Goal: Task Accomplishment & Management: Use online tool/utility

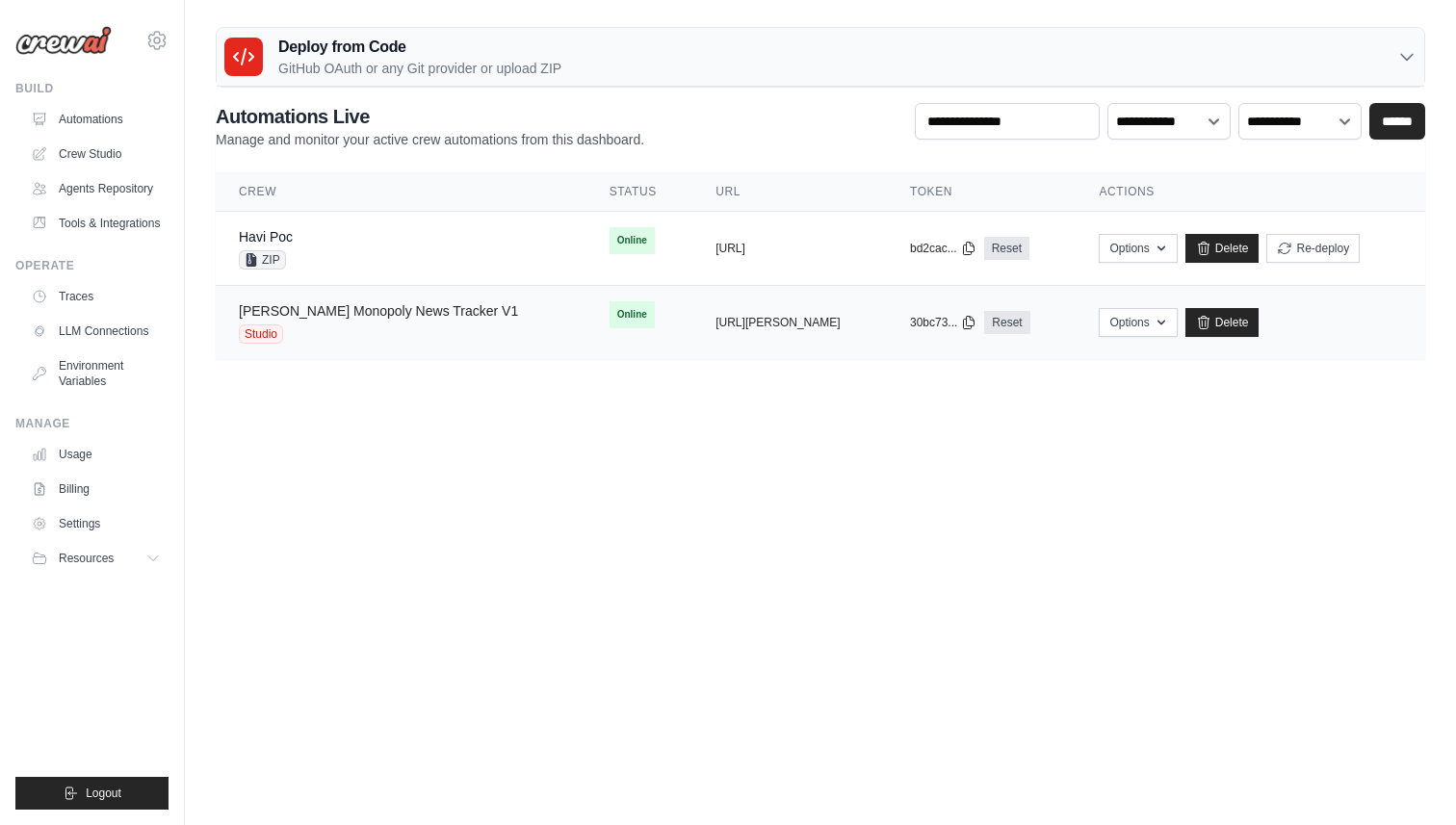
click at [429, 311] on link "[PERSON_NAME] Monopoly News Tracker V1" at bounding box center [378, 310] width 279 height 15
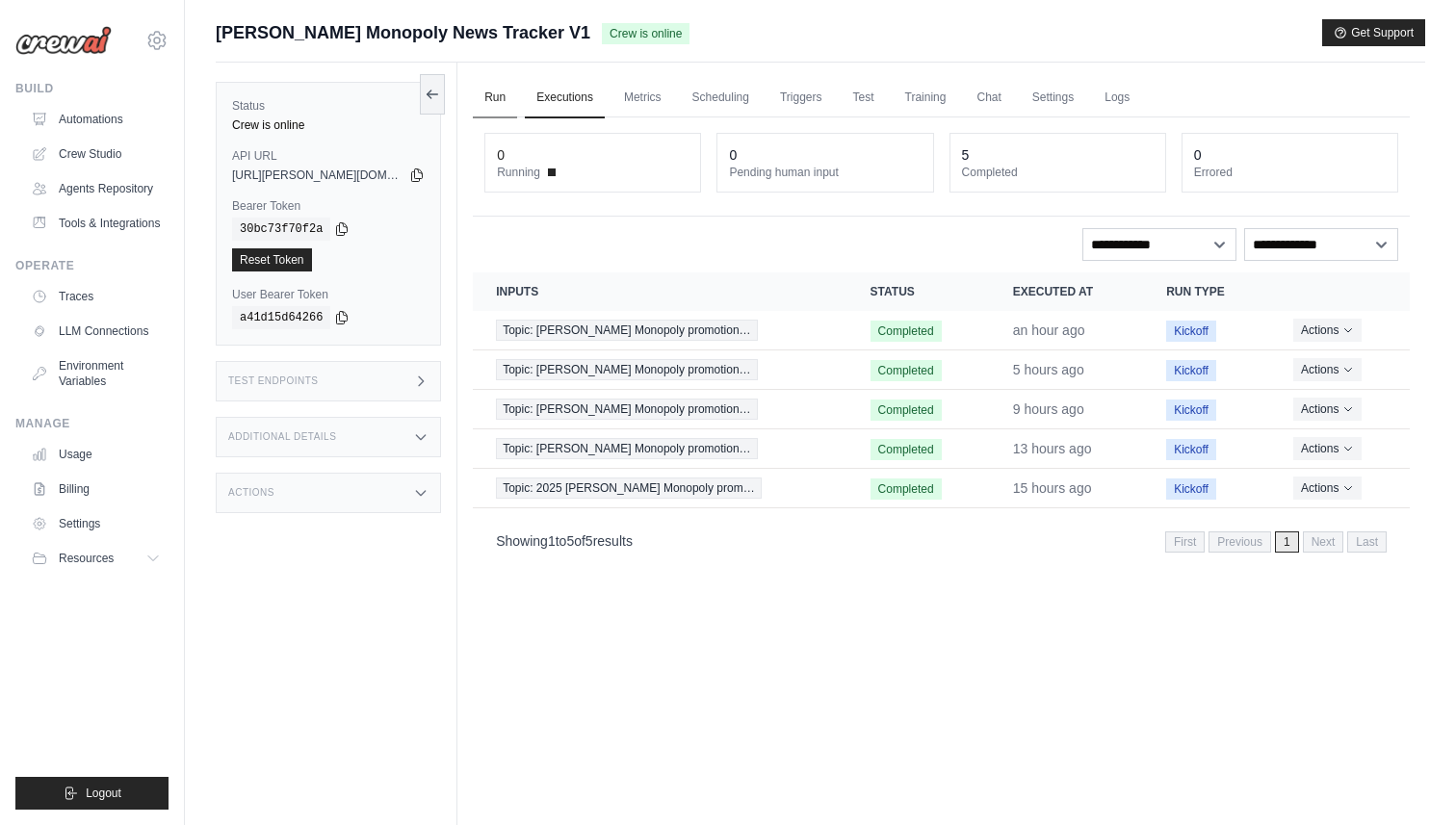
click at [508, 101] on link "Run" at bounding box center [495, 98] width 44 height 41
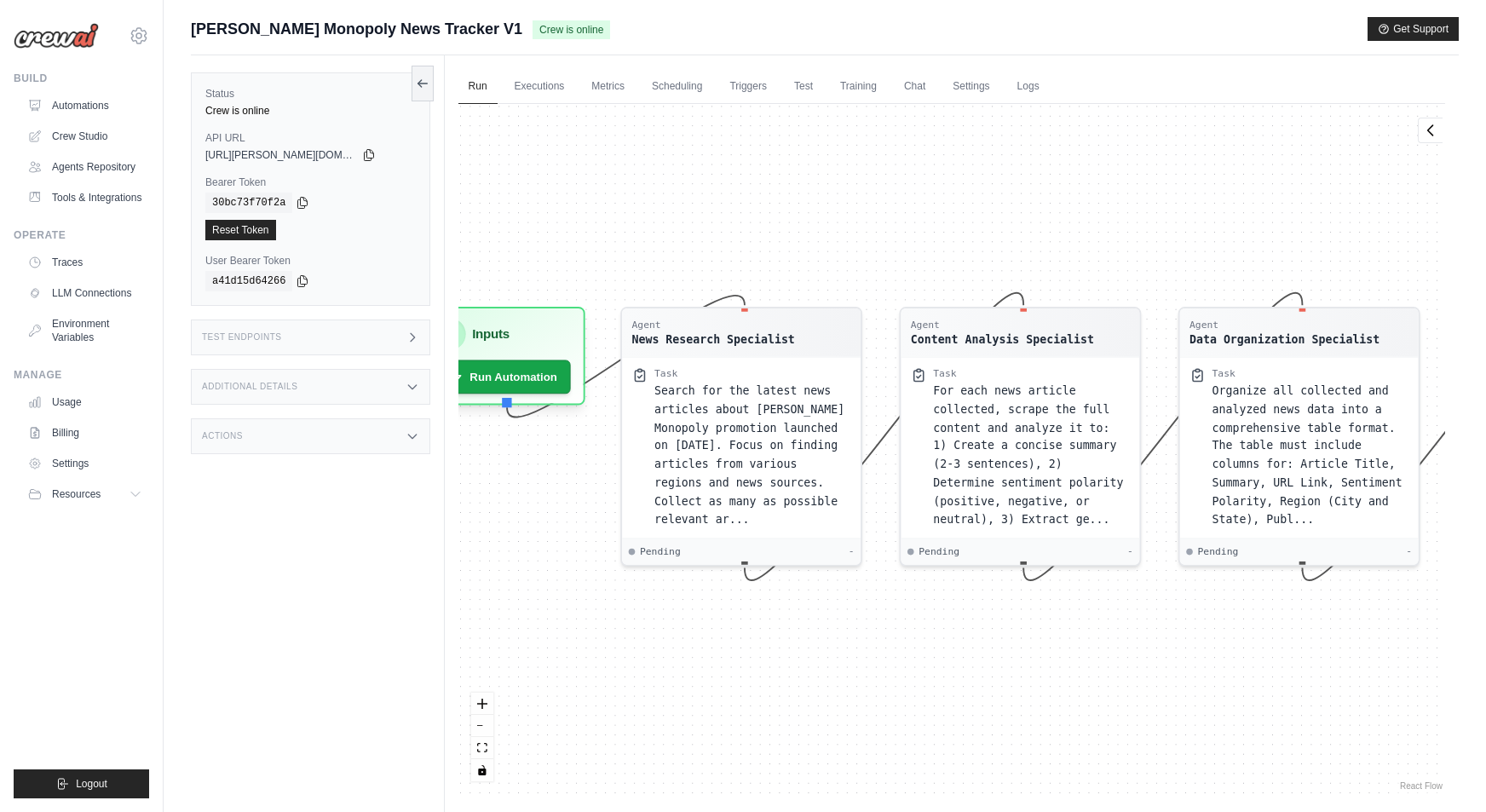
drag, startPoint x: 793, startPoint y: 257, endPoint x: 809, endPoint y: 187, distance: 71.8
click at [809, 187] on div "Agent News Research Specialist Task Search for the latest news articles about […" at bounding box center [952, 449] width 987 height 690
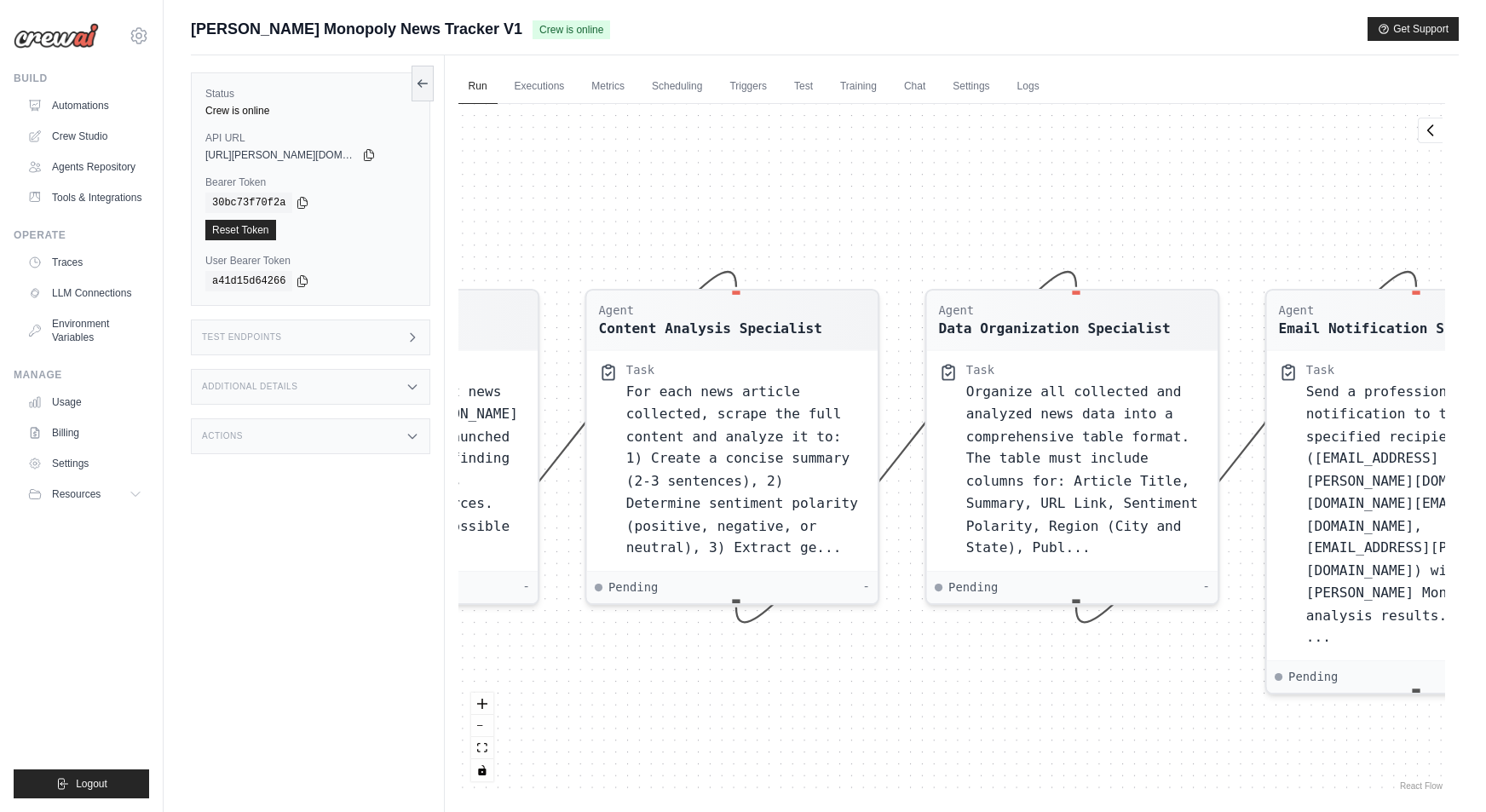
drag, startPoint x: 1270, startPoint y: 665, endPoint x: 881, endPoint y: 675, distance: 389.1
click at [881, 675] on div "Agent News Research Specialist Task Search for the latest news articles about […" at bounding box center [952, 449] width 987 height 690
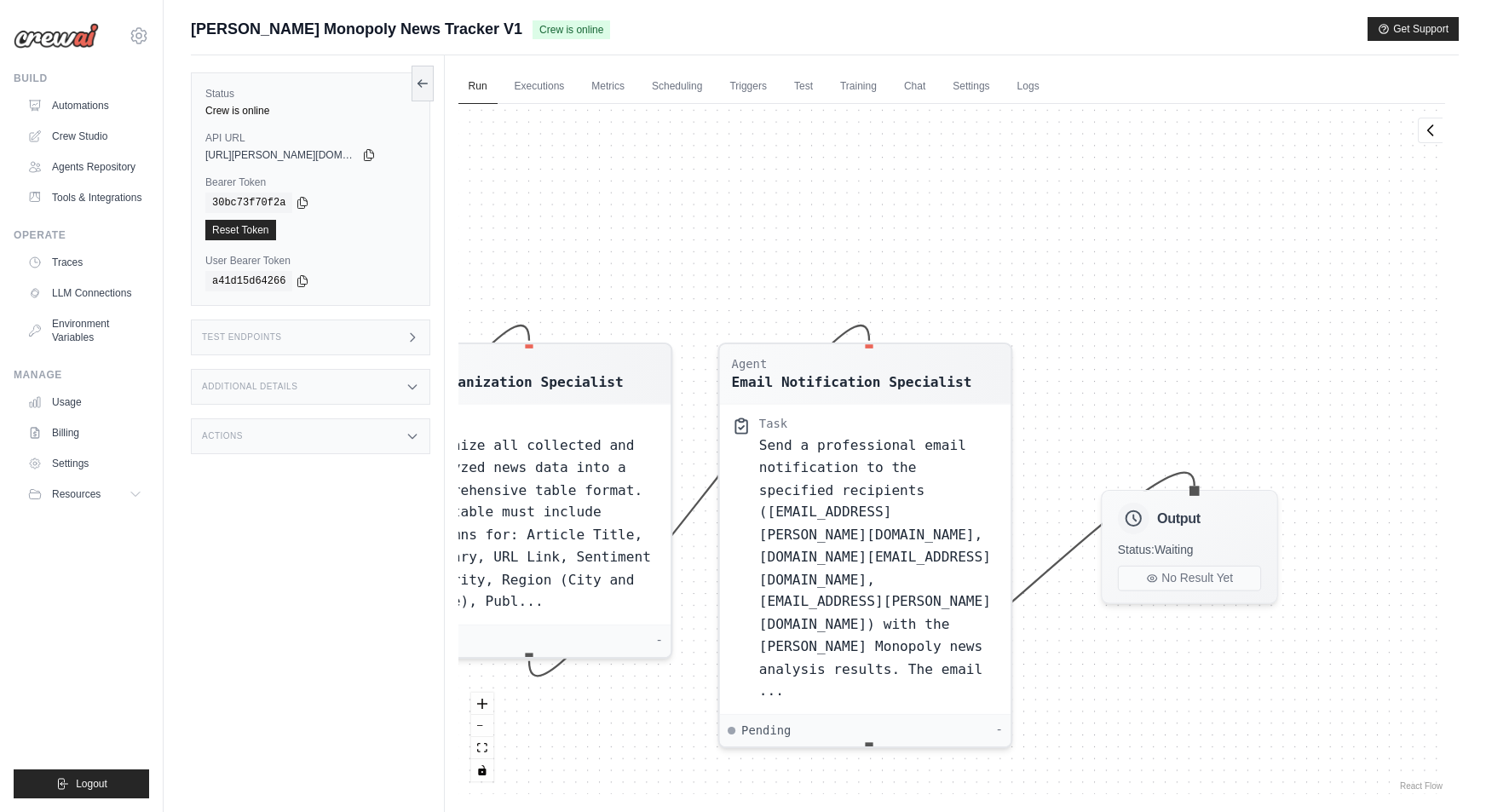
drag, startPoint x: 1238, startPoint y: 699, endPoint x: 729, endPoint y: 749, distance: 511.4
click at [729, 729] on div "Agent News Research Specialist Task Search for the latest news articles about […" at bounding box center [952, 449] width 987 height 690
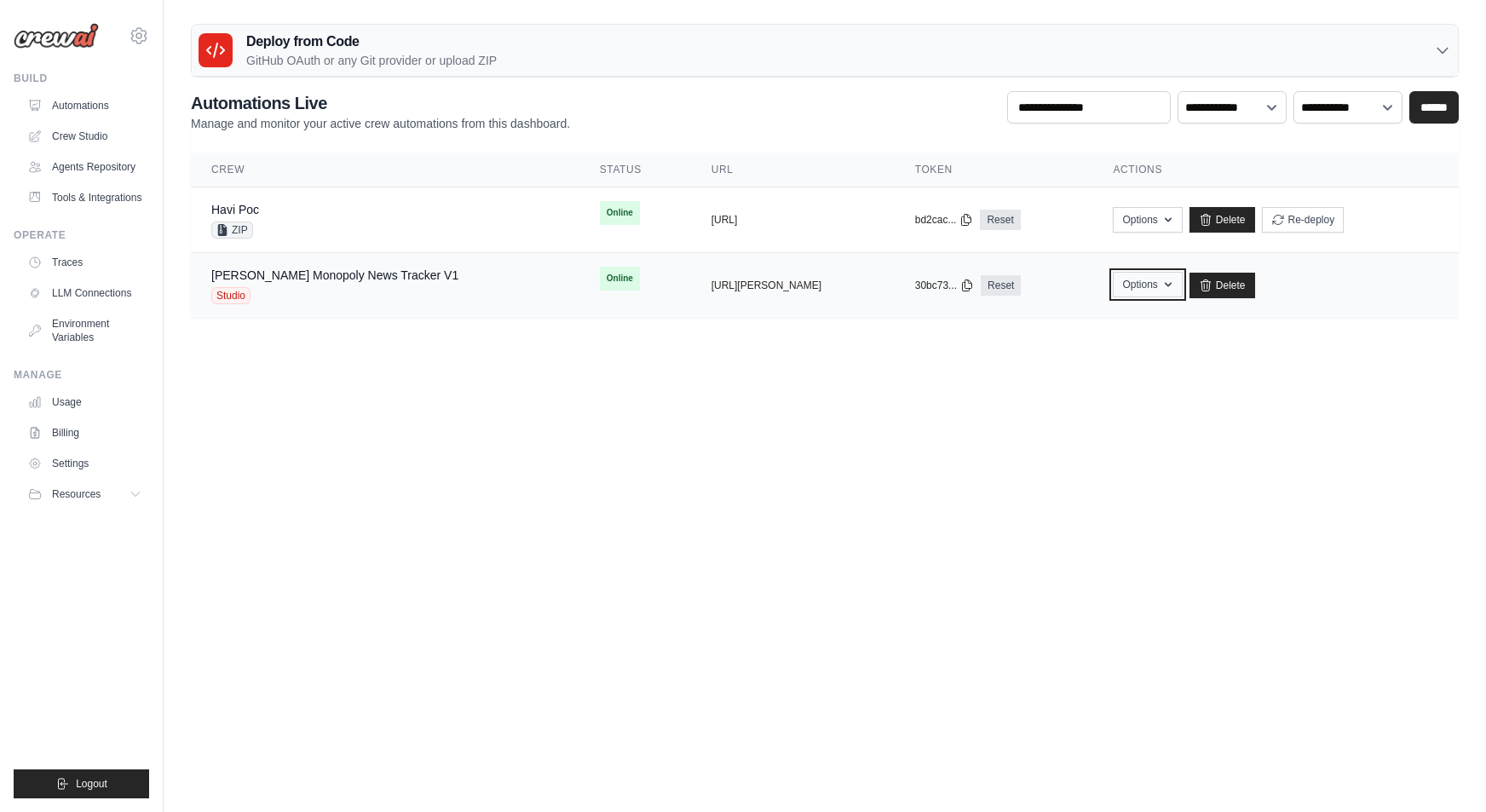
click at [1161, 277] on button "Options" at bounding box center [1147, 284] width 69 height 26
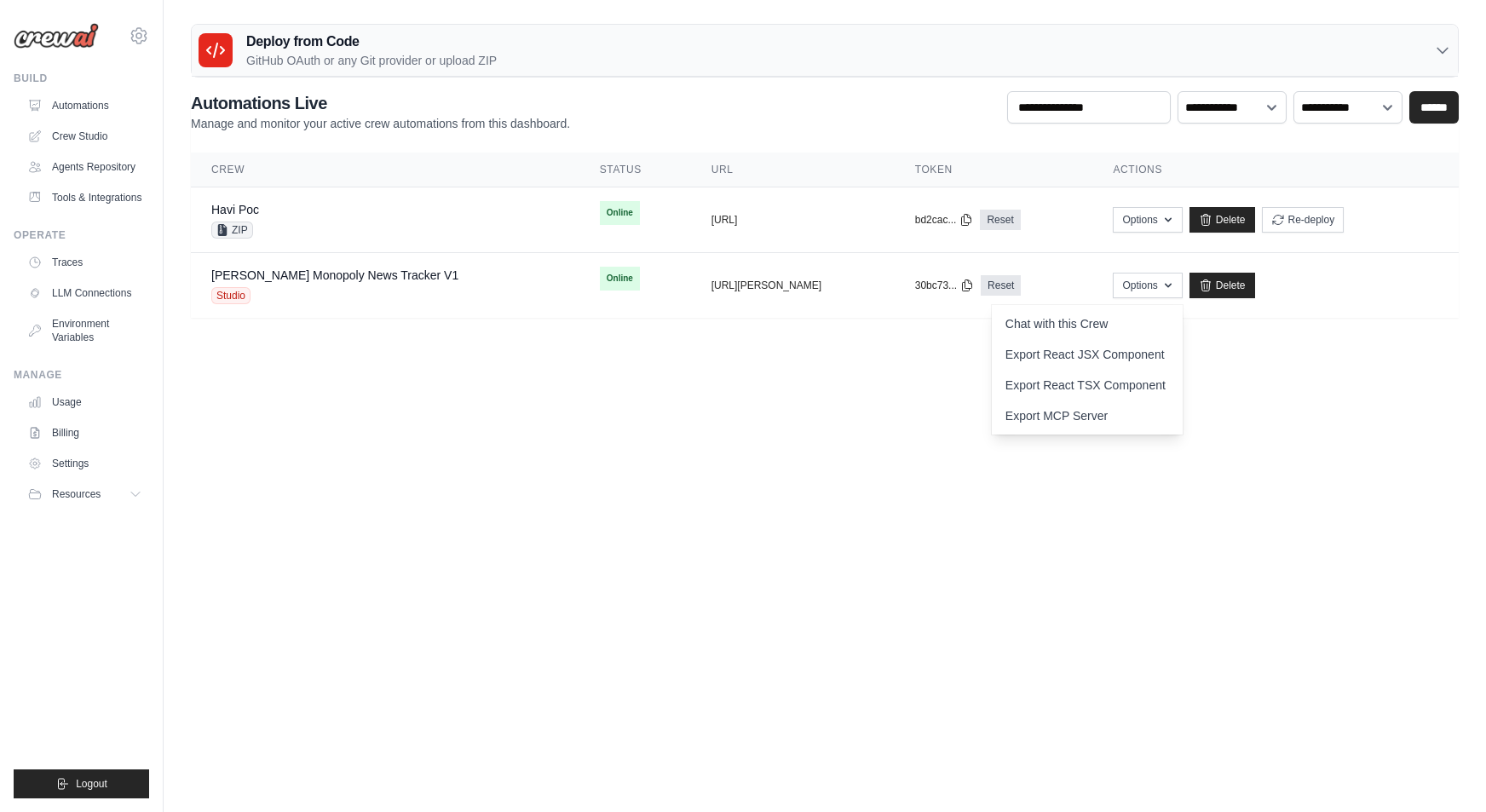
click at [969, 396] on body "[PERSON_NAME][EMAIL_ADDRESS][PERSON_NAME][DOMAIN_NAME] Settings Build Automatio…" at bounding box center [743, 406] width 1486 height 812
click at [401, 273] on link "[PERSON_NAME] Monopoly News Tracker V1" at bounding box center [335, 274] width 247 height 13
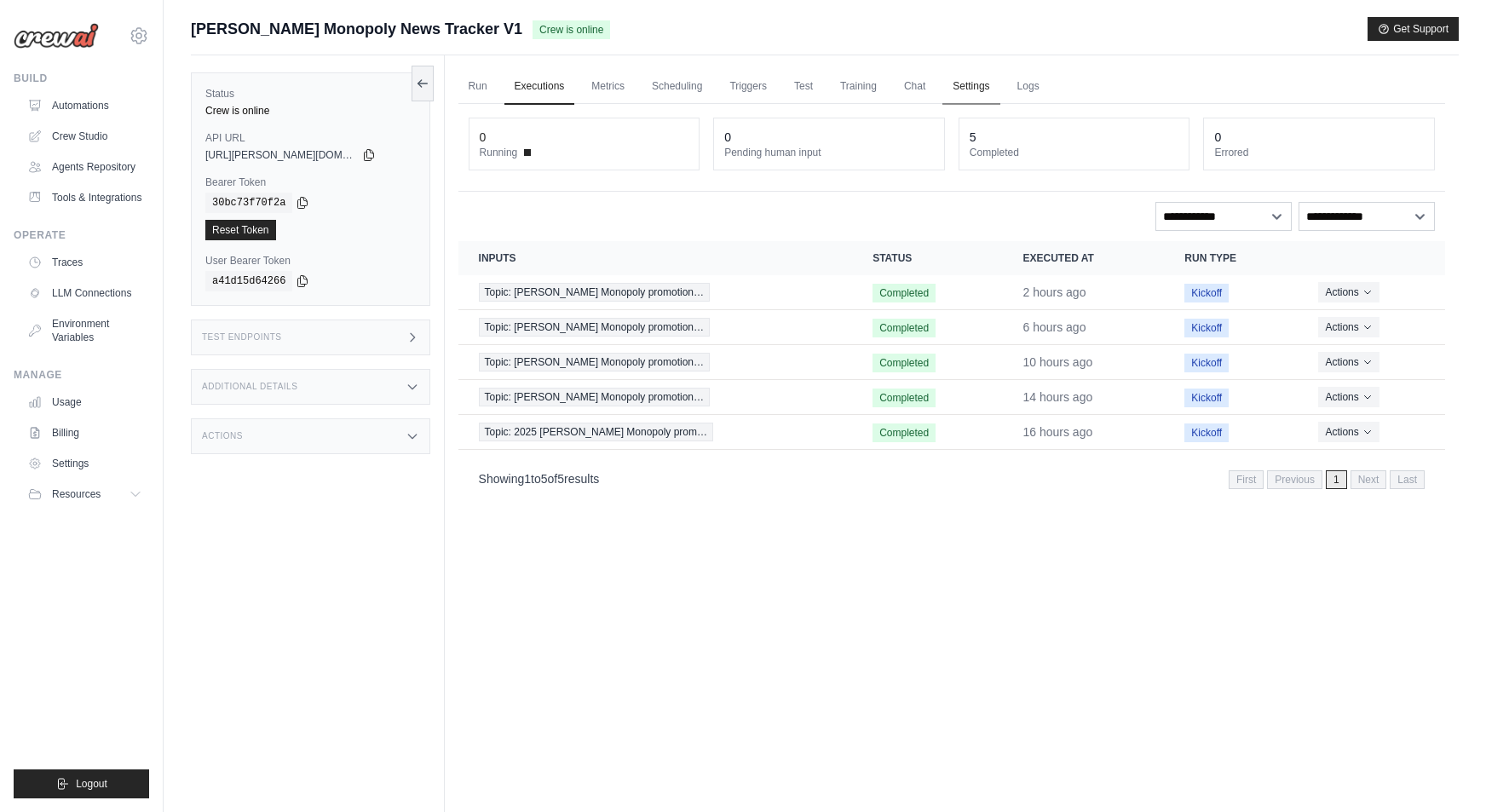
click at [983, 89] on link "Settings" at bounding box center [970, 86] width 57 height 36
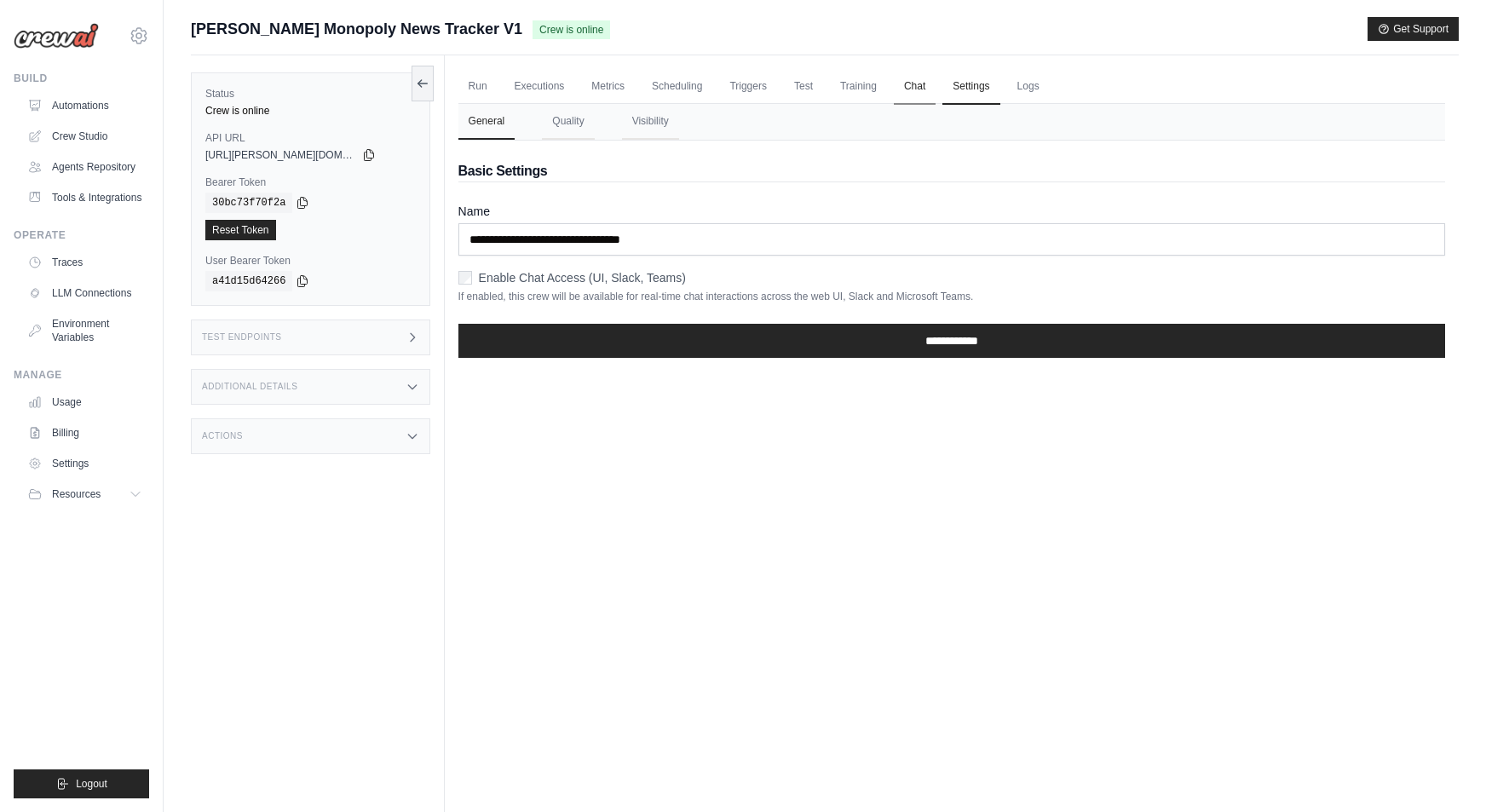
click at [894, 73] on link "Chat" at bounding box center [914, 86] width 41 height 36
